Goal: Book appointment/travel/reservation

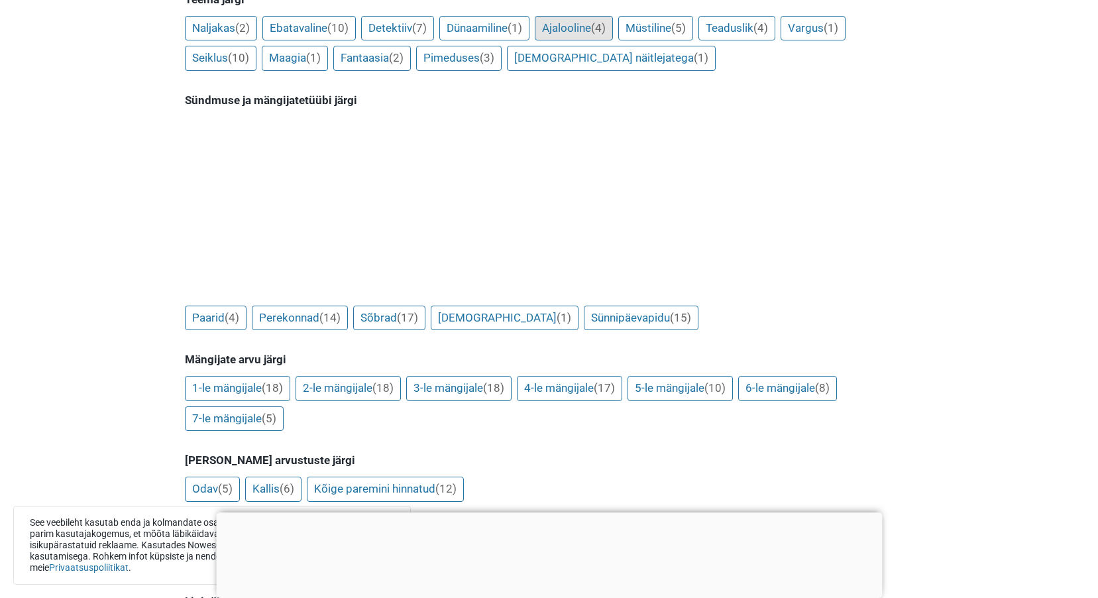
scroll to position [1259, 0]
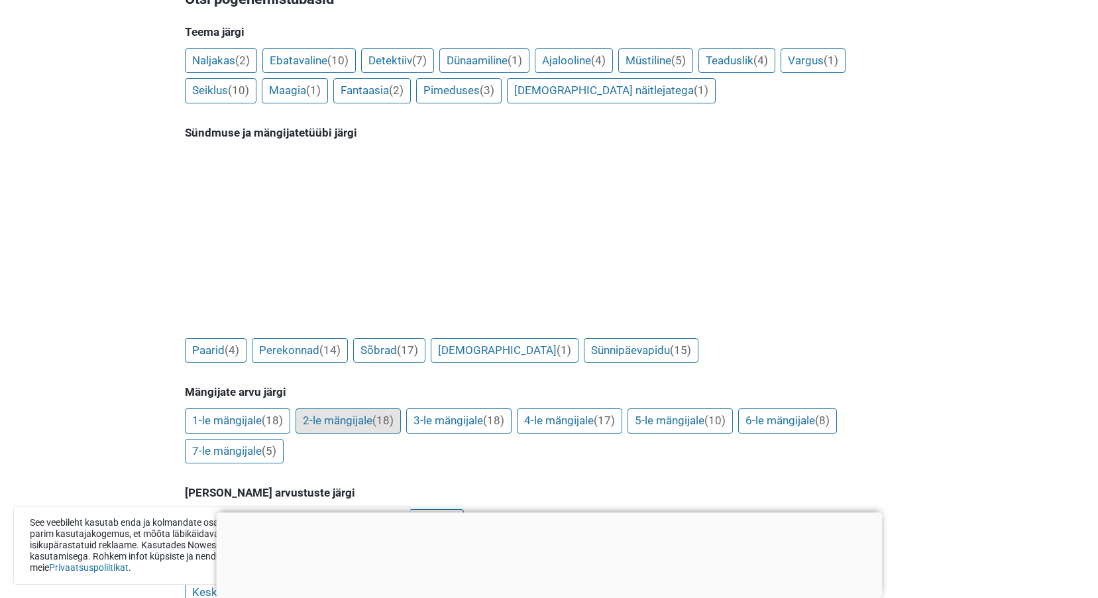
click at [359, 408] on link "2-le mängijale (18)" at bounding box center [348, 420] width 105 height 25
